Goal: Register for event/course

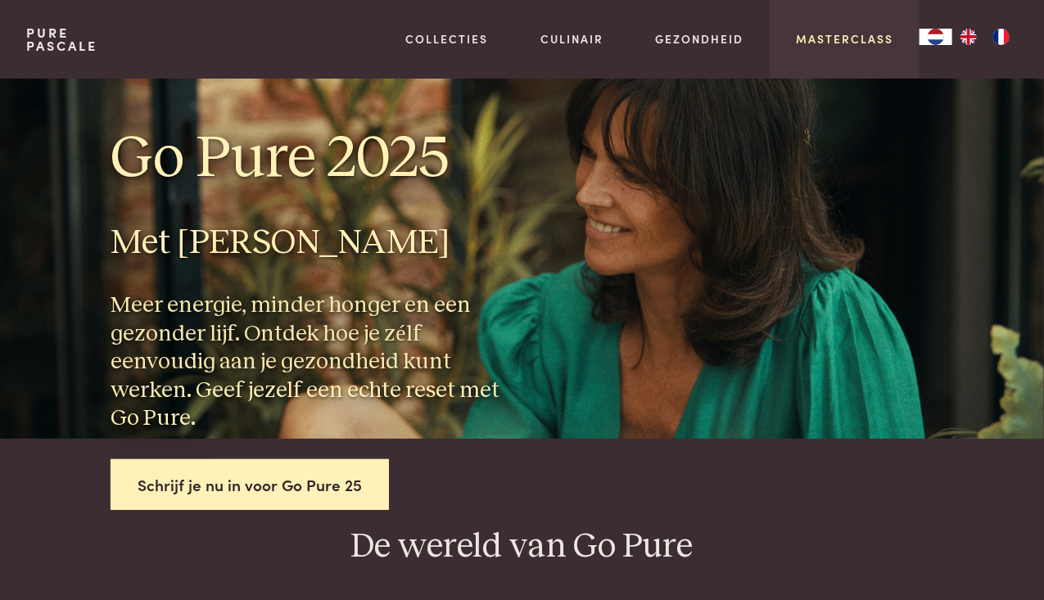
click at [830, 41] on link "Masterclass" at bounding box center [844, 38] width 97 height 17
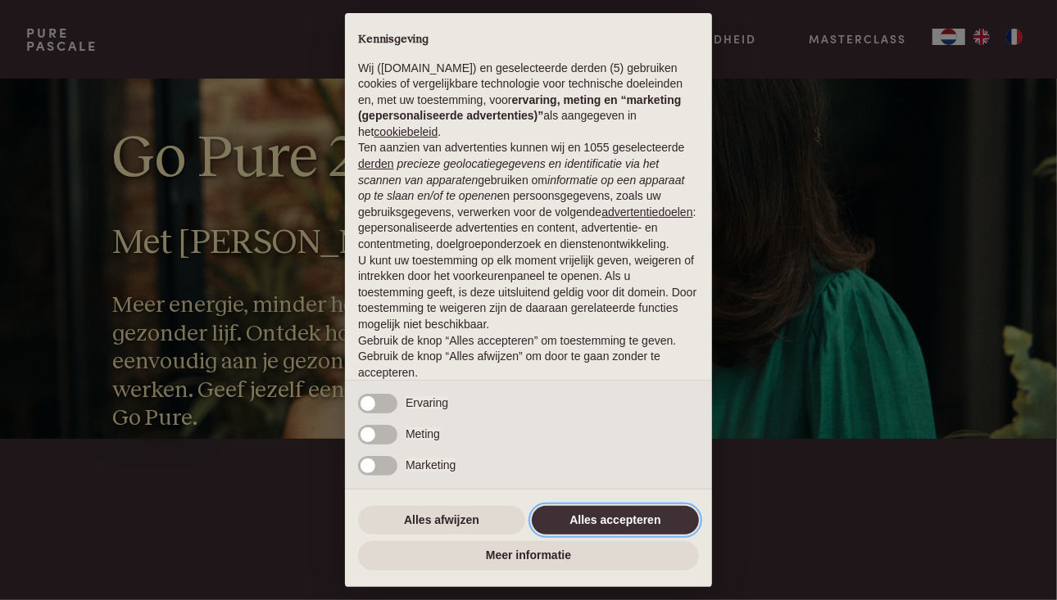
click at [589, 515] on button "Alles accepteren" at bounding box center [615, 520] width 167 height 29
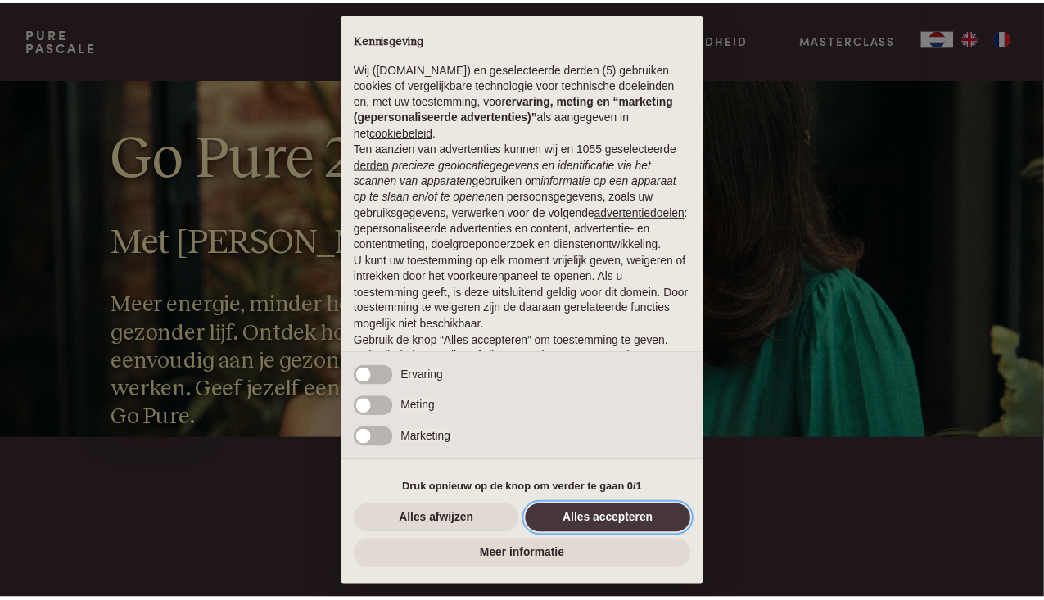
scroll to position [57, 0]
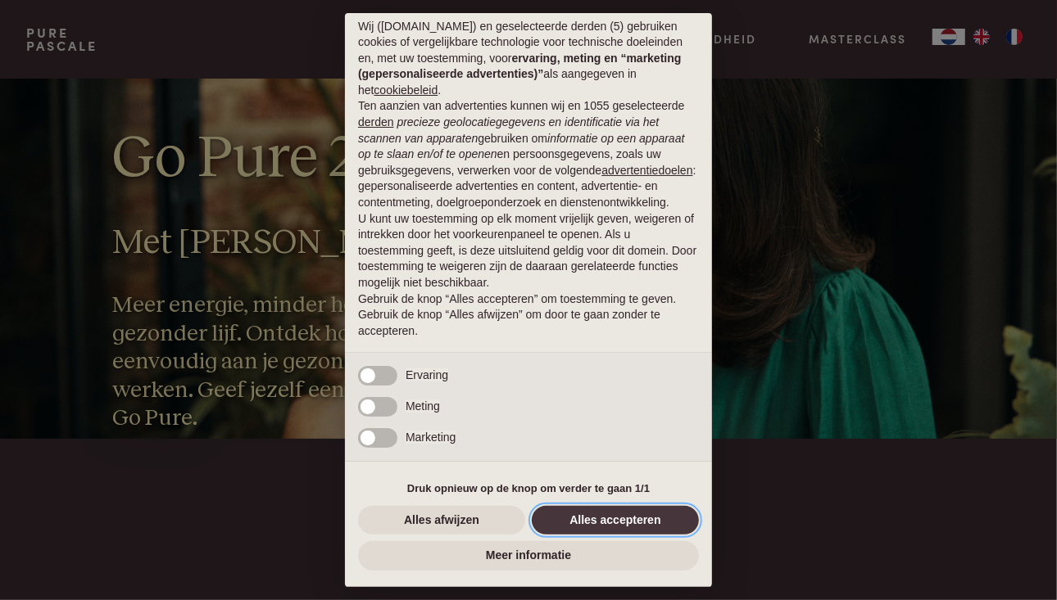
click at [590, 518] on button "Alles accepteren" at bounding box center [615, 520] width 167 height 29
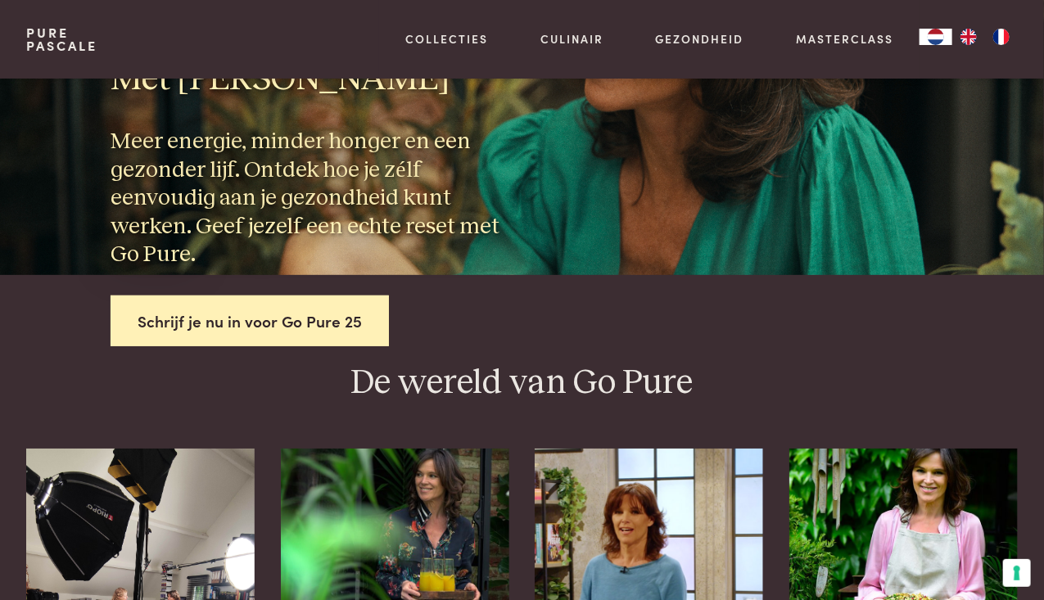
scroll to position [0, 0]
